Goal: Find specific page/section: Find specific page/section

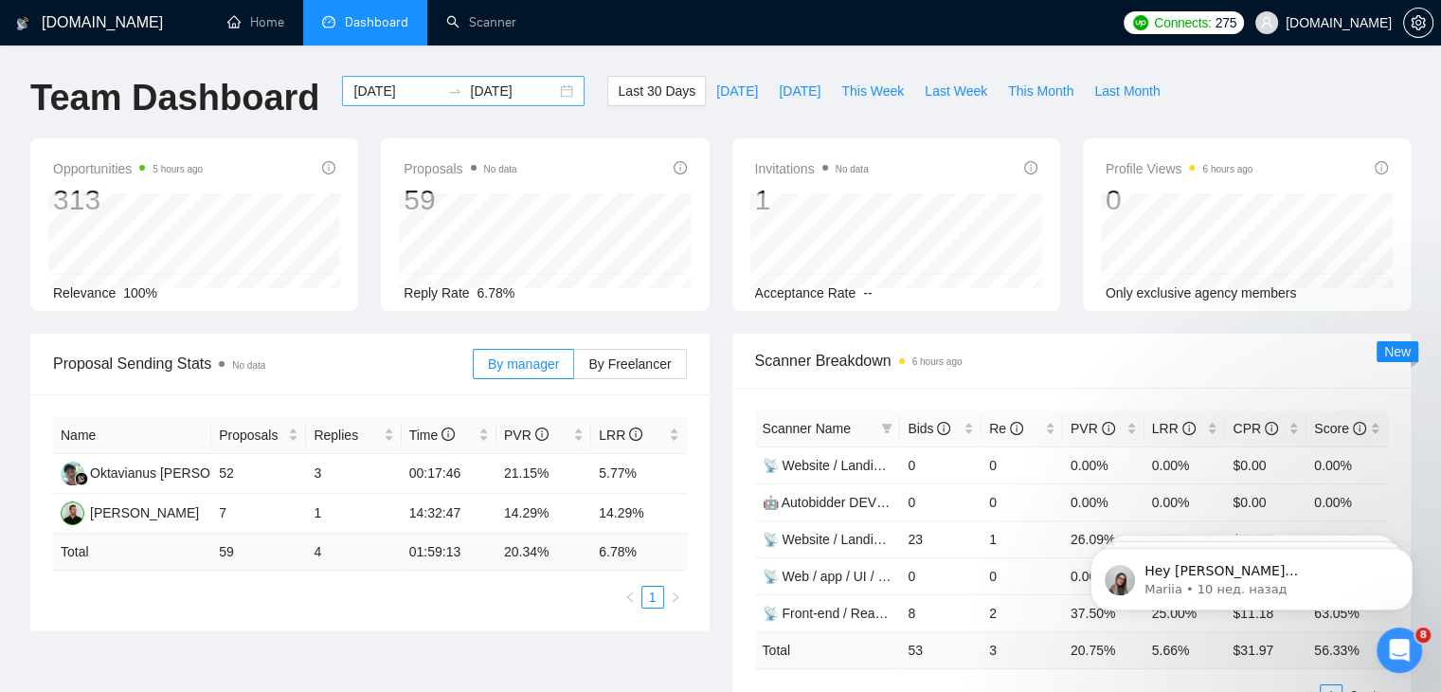
click at [556, 90] on div "[DATE] [DATE]" at bounding box center [463, 91] width 243 height 30
click at [644, 92] on span "Last 30 Days" at bounding box center [657, 91] width 78 height 21
click at [1012, 94] on span "This Month" at bounding box center [1040, 91] width 65 height 21
type input "[DATE]"
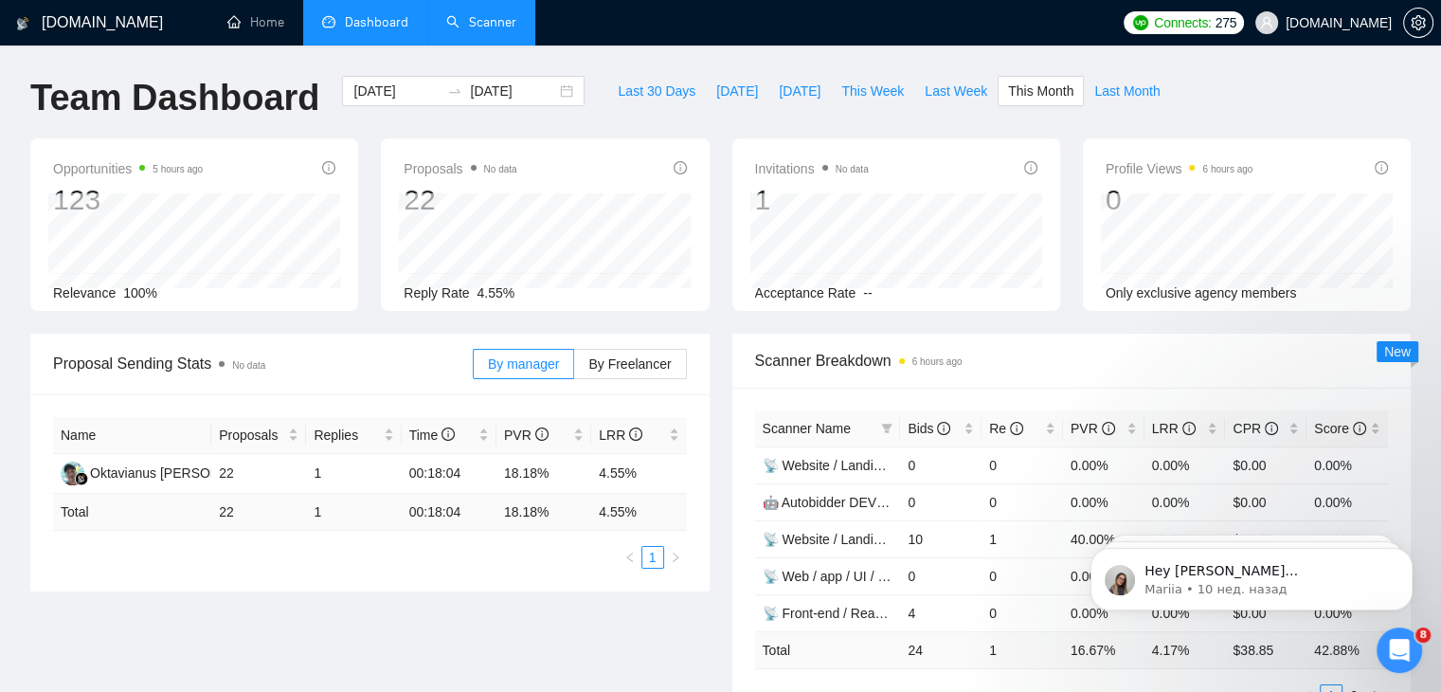
click at [485, 19] on link "Scanner" at bounding box center [481, 22] width 70 height 16
